Goal: Check status: Check status

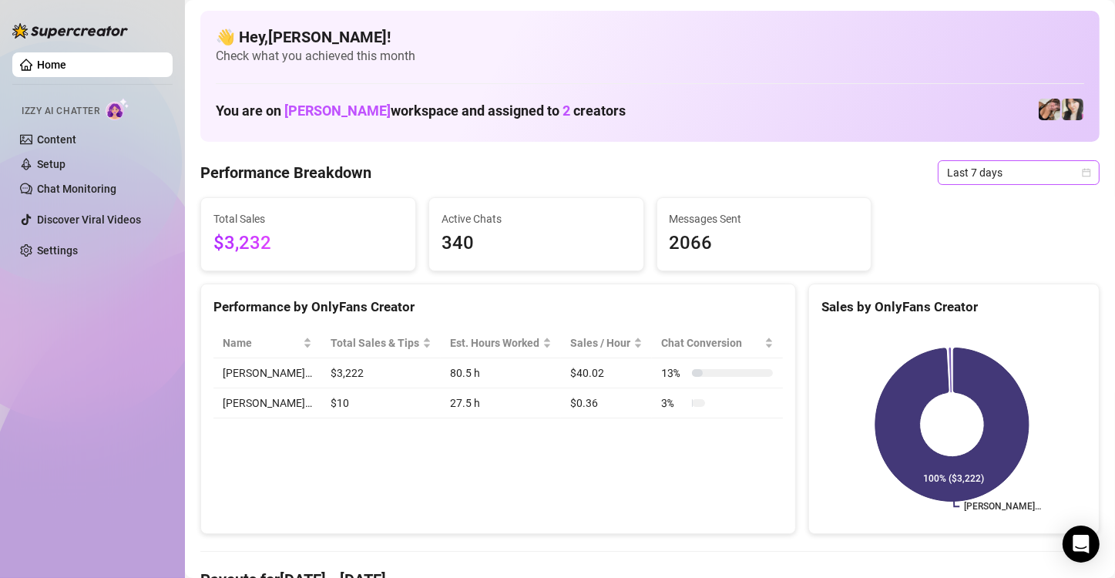
click at [1065, 176] on span "Last 7 days" at bounding box center [1018, 172] width 143 height 23
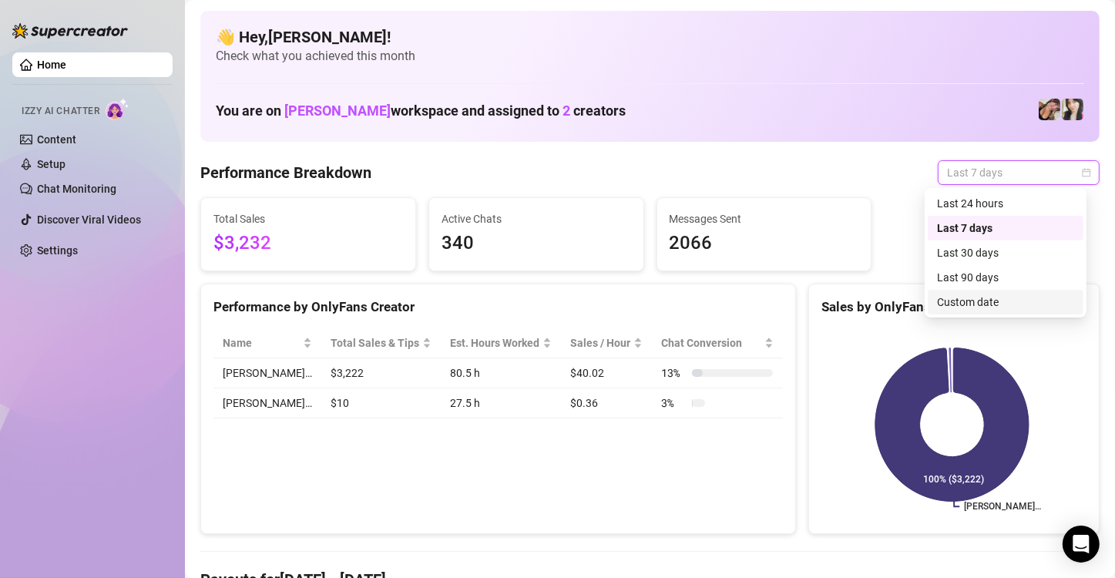
click at [976, 298] on div "Custom date" at bounding box center [1005, 302] width 137 height 17
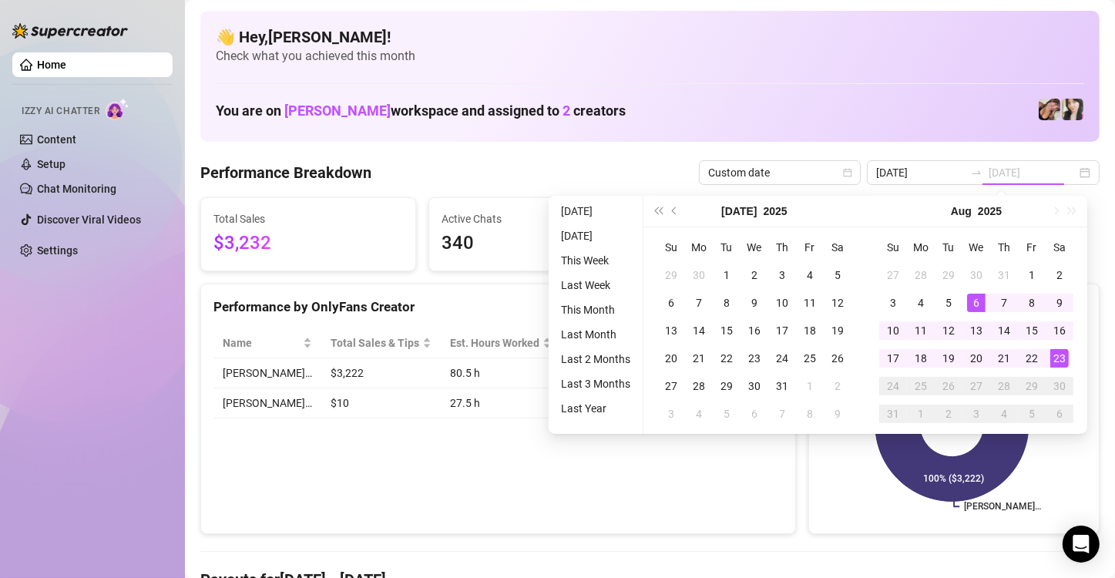
type input "[DATE]"
click at [1062, 361] on div "23" at bounding box center [1059, 358] width 18 height 18
click at [1062, 361] on rect at bounding box center [951, 424] width 261 height 193
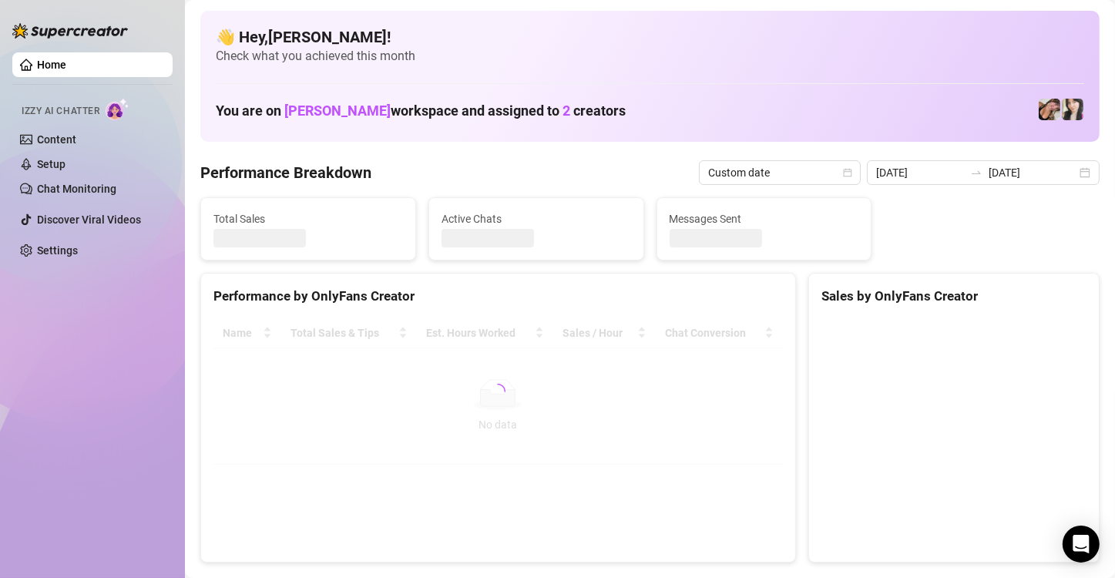
type input "[DATE]"
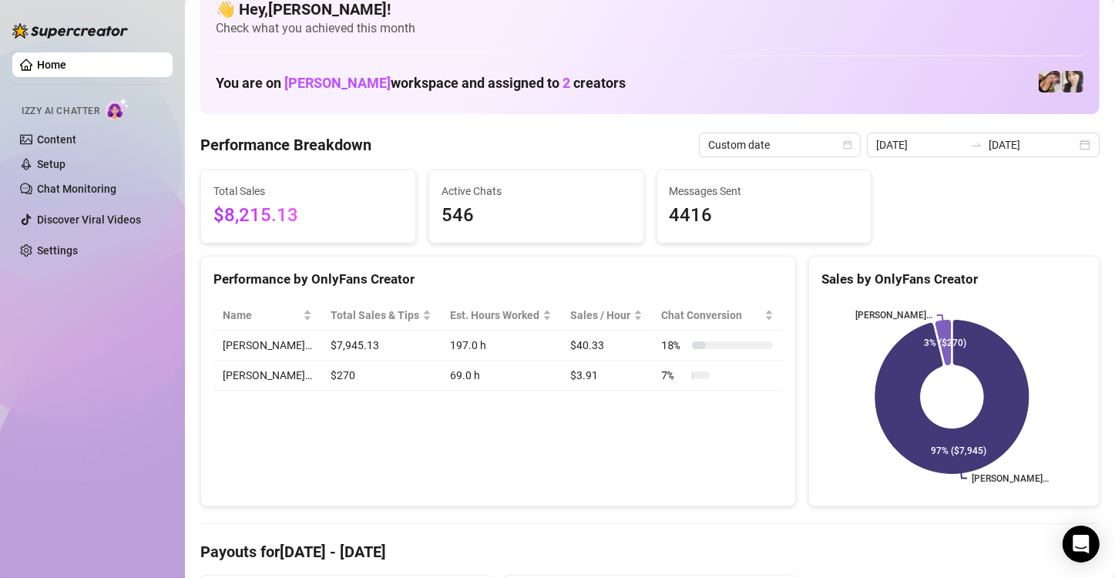
scroll to position [29, 0]
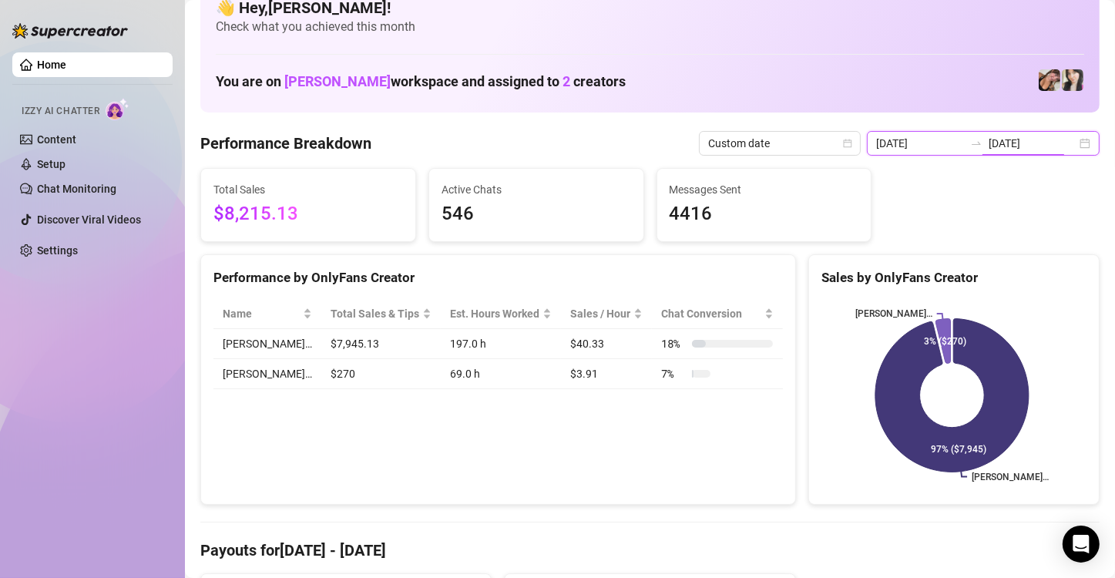
click at [1034, 143] on input "[DATE]" at bounding box center [1033, 143] width 88 height 17
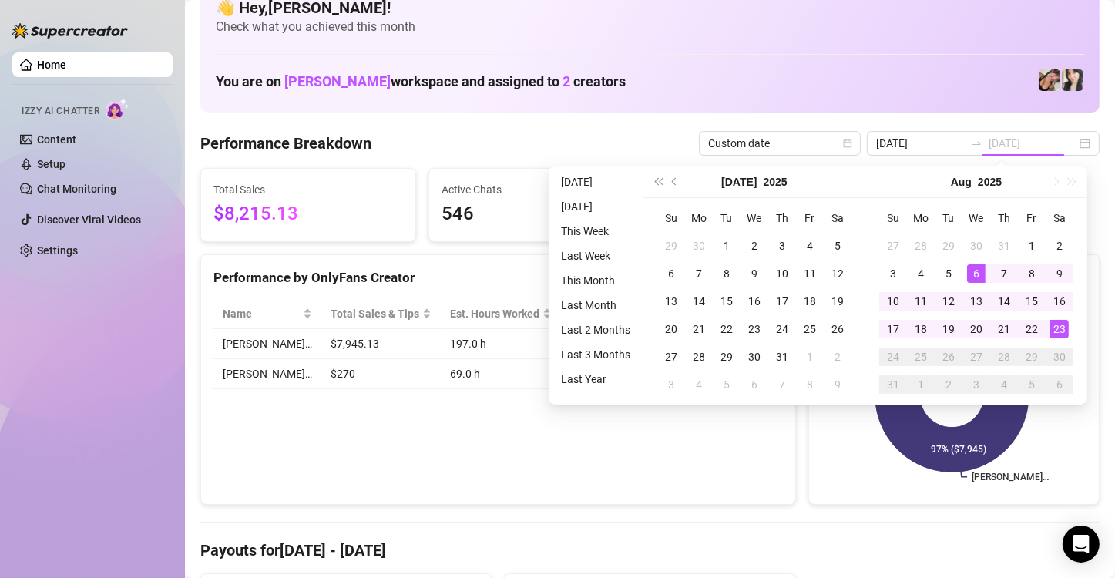
click at [1063, 328] on div "23" at bounding box center [1059, 329] width 18 height 18
click at [1063, 328] on rect at bounding box center [951, 395] width 261 height 193
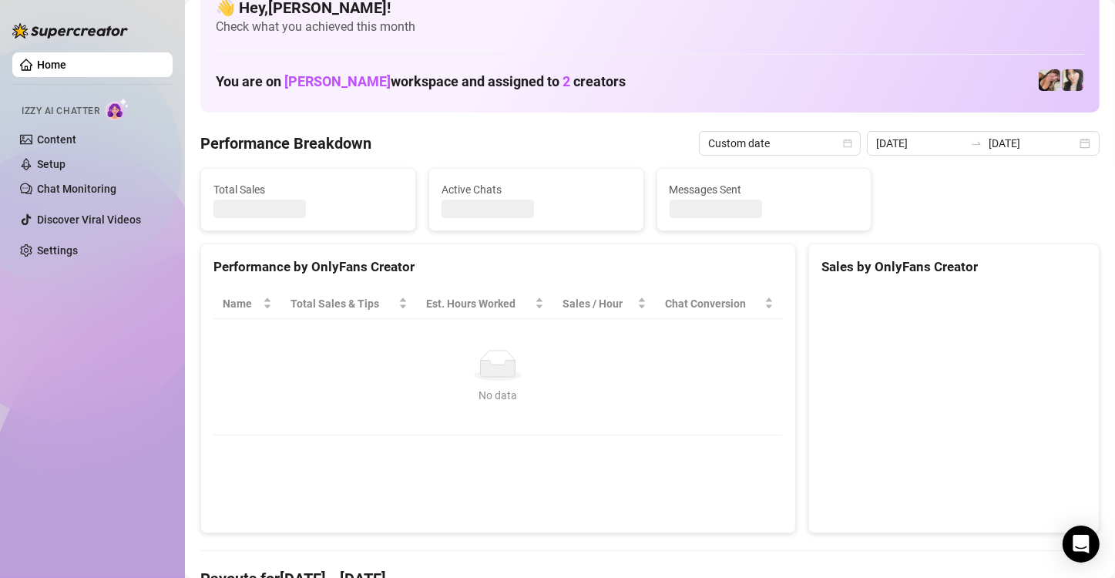
type input "[DATE]"
click at [1063, 328] on canvas at bounding box center [951, 404] width 261 height 231
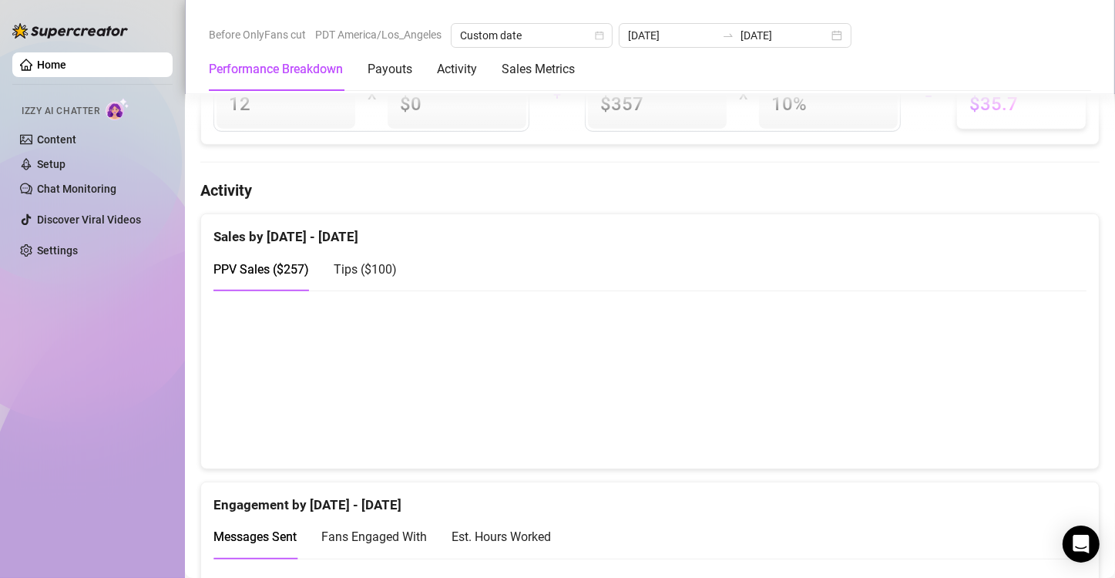
scroll to position [674, 0]
click at [373, 274] on div "Tips ( $100 )" at bounding box center [365, 267] width 63 height 19
click at [272, 182] on h4 "Activity" at bounding box center [649, 189] width 899 height 22
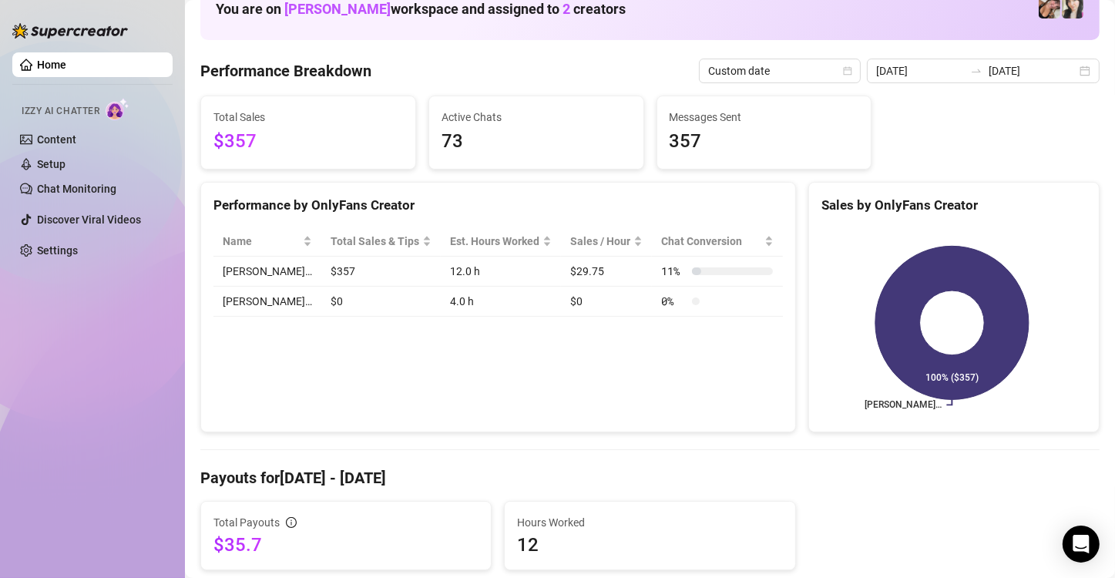
scroll to position [0, 0]
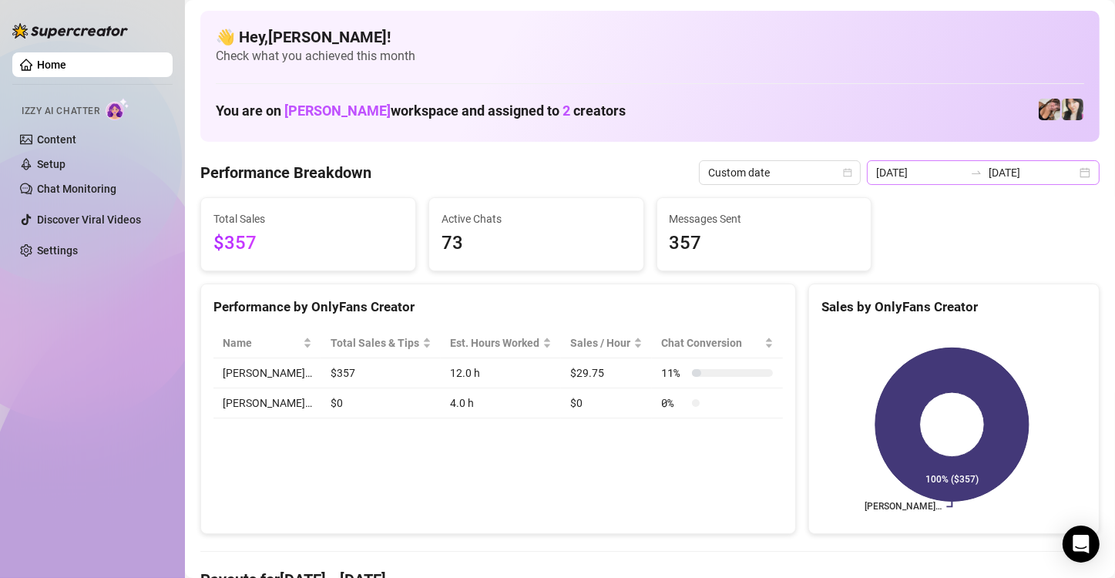
click at [1067, 170] on div "[DATE] [DATE]" at bounding box center [983, 172] width 233 height 25
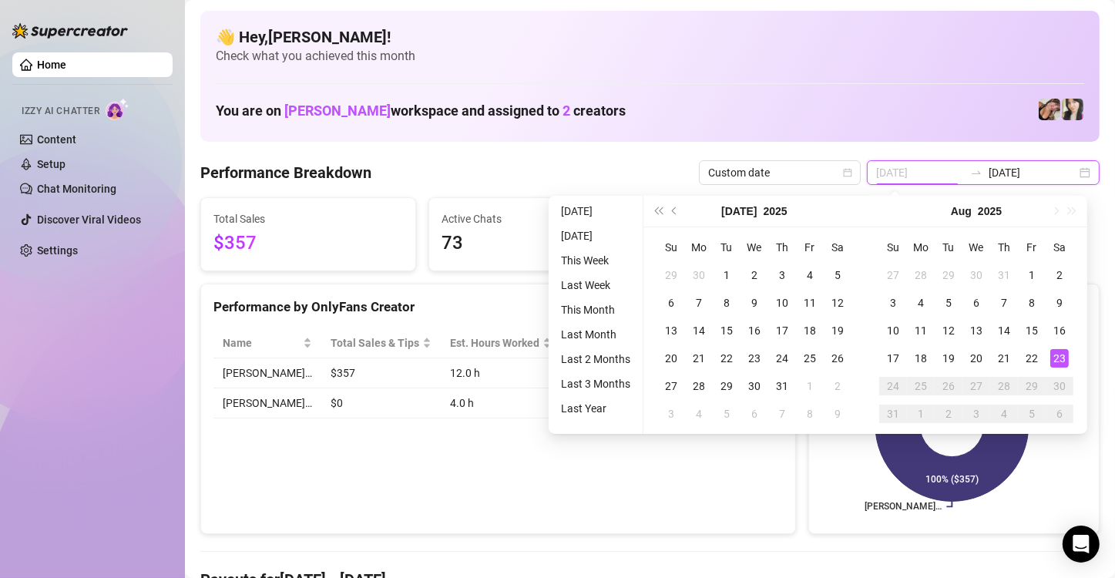
type input "[DATE]"
click at [1060, 363] on div "23" at bounding box center [1059, 358] width 18 height 18
click at [1060, 363] on rect at bounding box center [951, 424] width 261 height 193
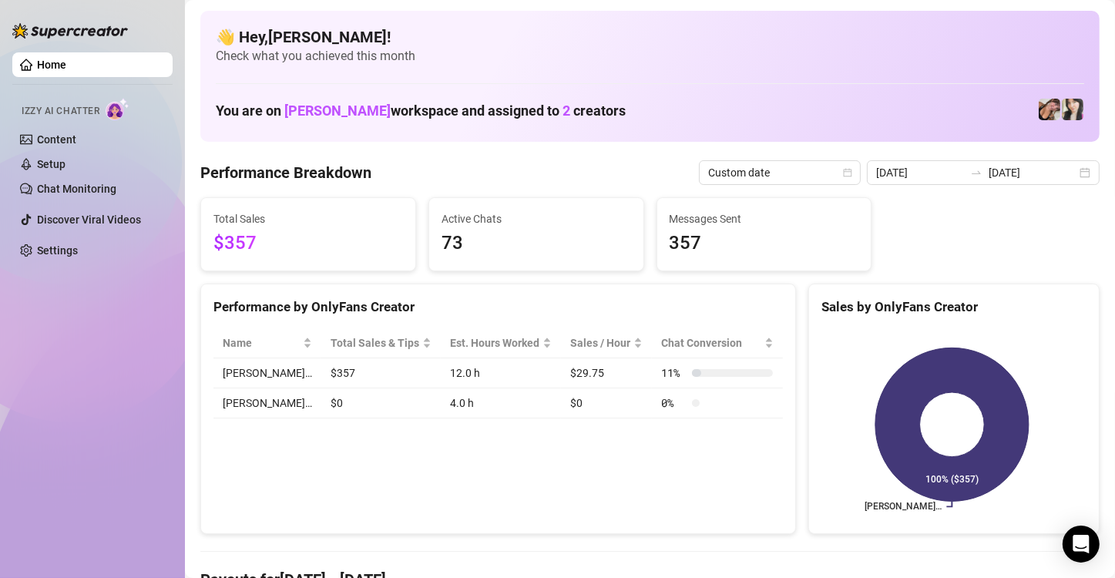
click at [568, 453] on div "Performance by OnlyFans Creator Name Total Sales & Tips Est. Hours Worked Sales…" at bounding box center [498, 409] width 596 height 251
click at [1030, 177] on input "[DATE]" at bounding box center [1033, 172] width 88 height 17
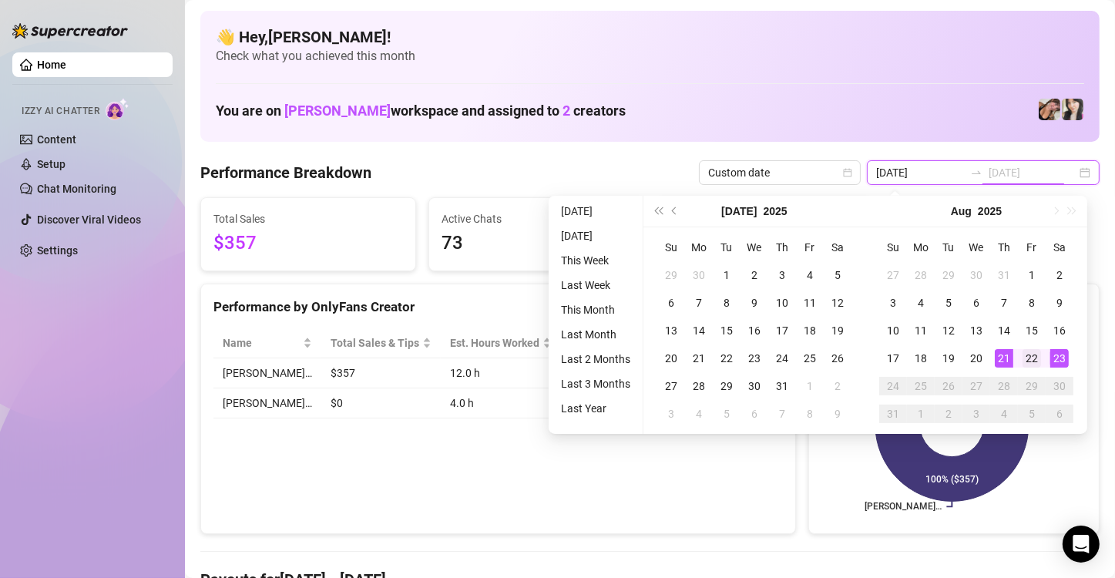
type input "[DATE]"
click at [1030, 362] on div "22" at bounding box center [1032, 358] width 18 height 18
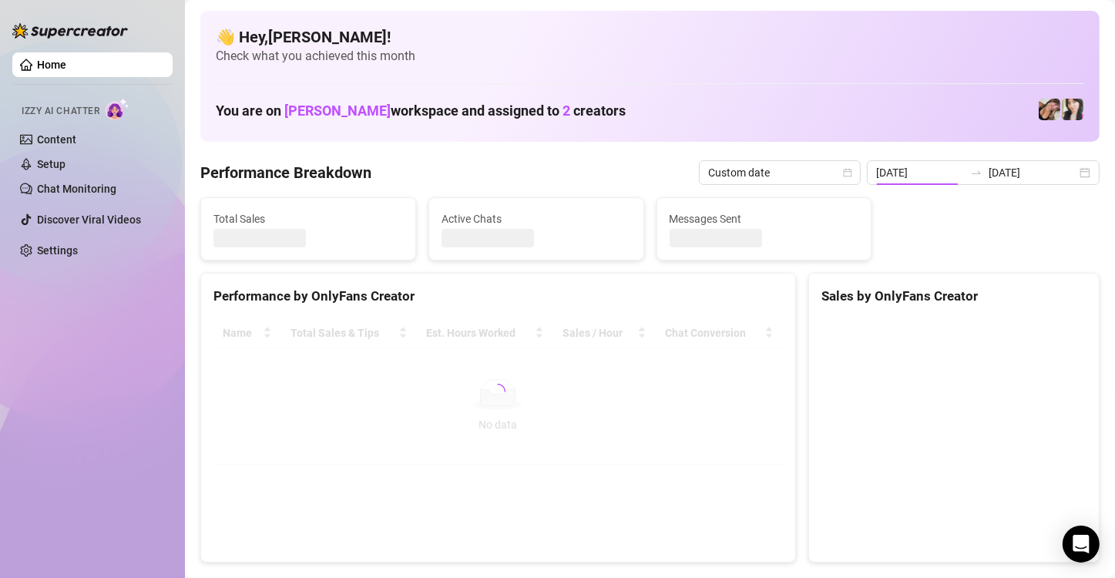
type input "[DATE]"
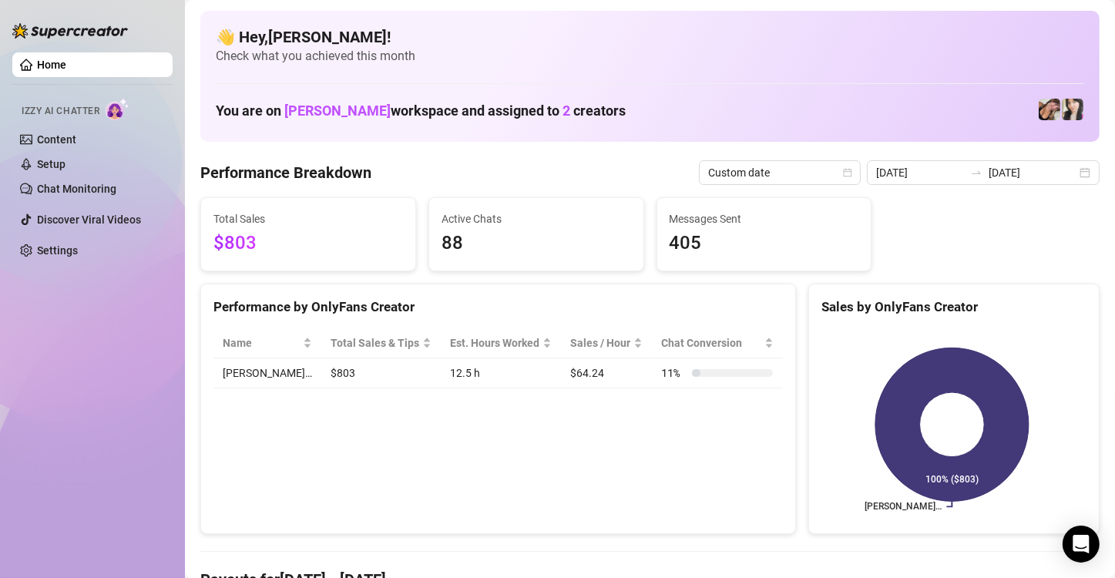
click at [719, 518] on div "Performance by OnlyFans Creator Name Total Sales & Tips Est. Hours Worked Sales…" at bounding box center [498, 409] width 596 height 251
